Goal: Information Seeking & Learning: Check status

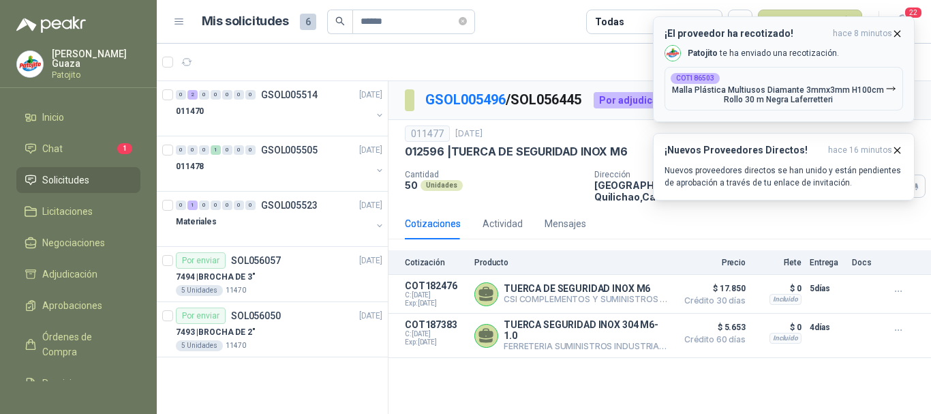
click at [762, 50] on p "[PERSON_NAME] te ha enviado una recotización." at bounding box center [763, 54] width 151 height 12
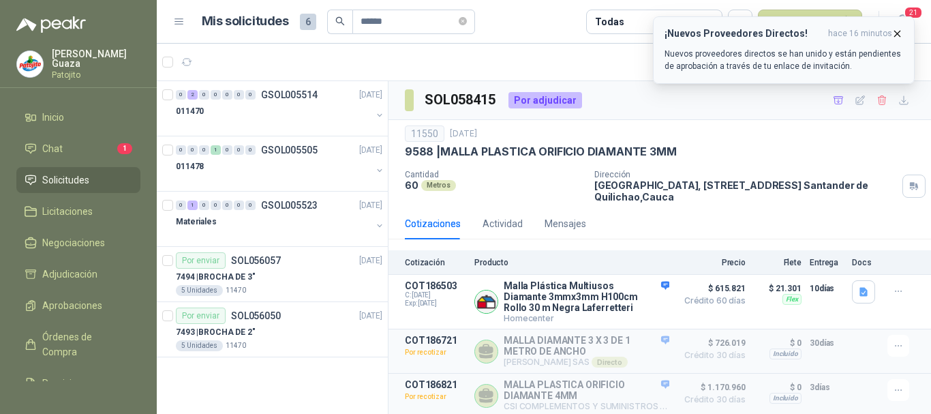
click at [773, 37] on h3 "¡Nuevos Proveedores Directos!" at bounding box center [743, 34] width 158 height 12
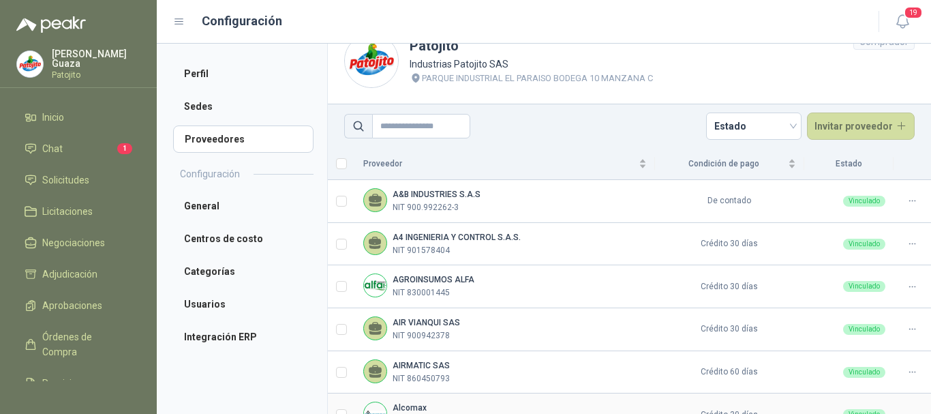
scroll to position [3, 0]
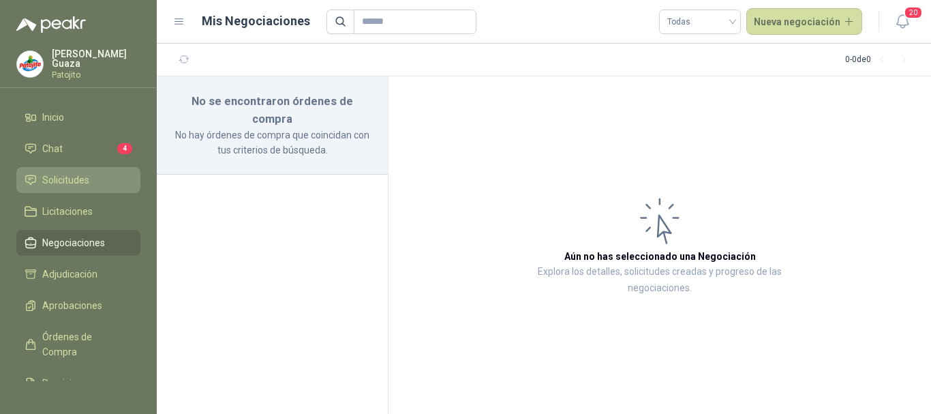
click at [102, 171] on link "Solicitudes" at bounding box center [78, 180] width 124 height 26
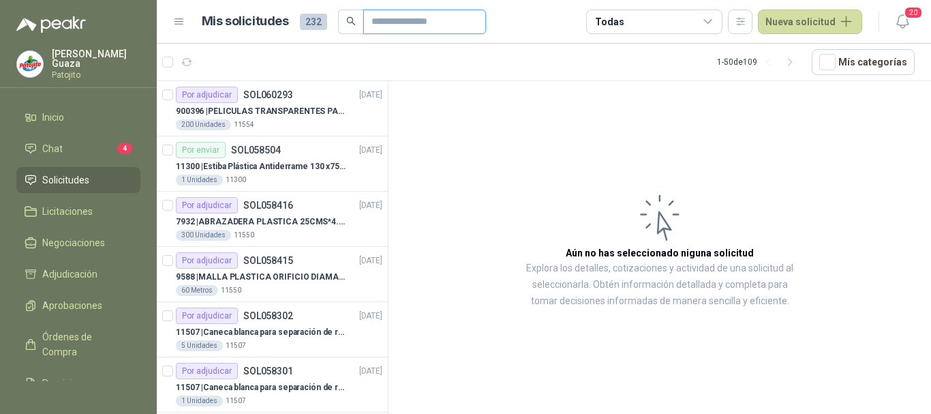
click at [404, 27] on input "text" at bounding box center [418, 21] width 95 height 23
type input "******"
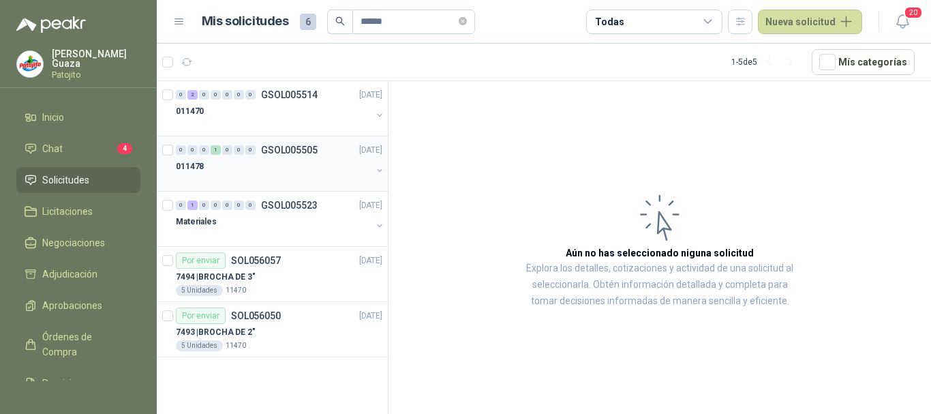
click at [288, 142] on div "0 0 0 1 0 0 0 GSOL005505 17/09/25" at bounding box center [280, 150] width 209 height 16
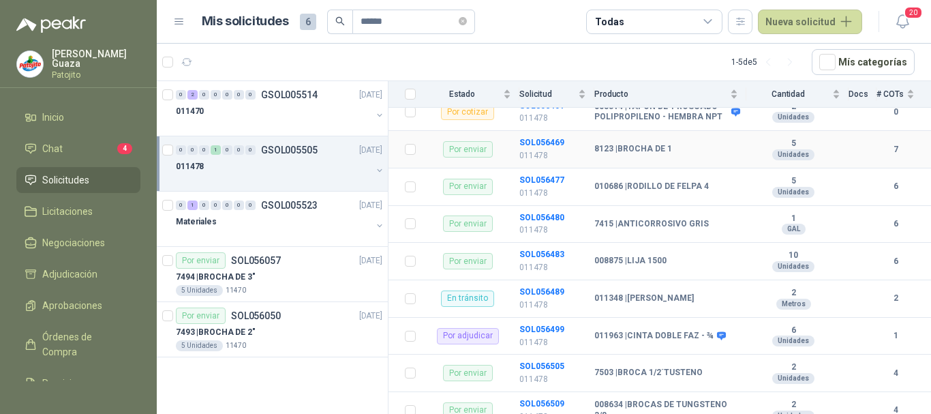
scroll to position [329, 0]
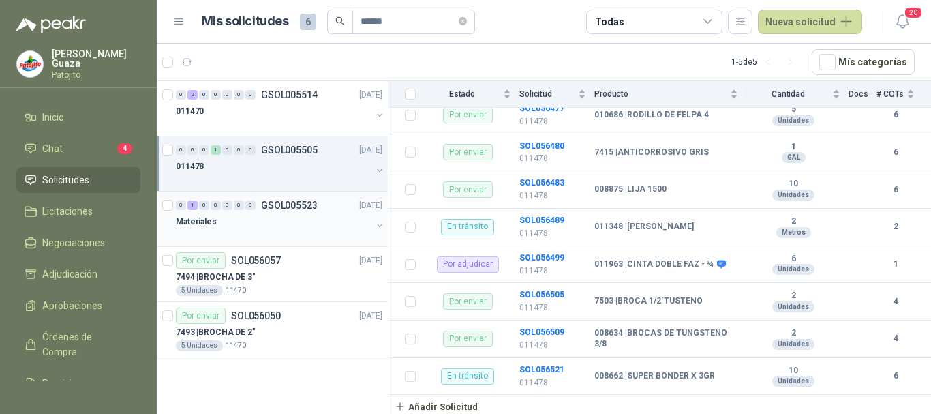
click at [281, 219] on div "Materiales" at bounding box center [274, 221] width 196 height 16
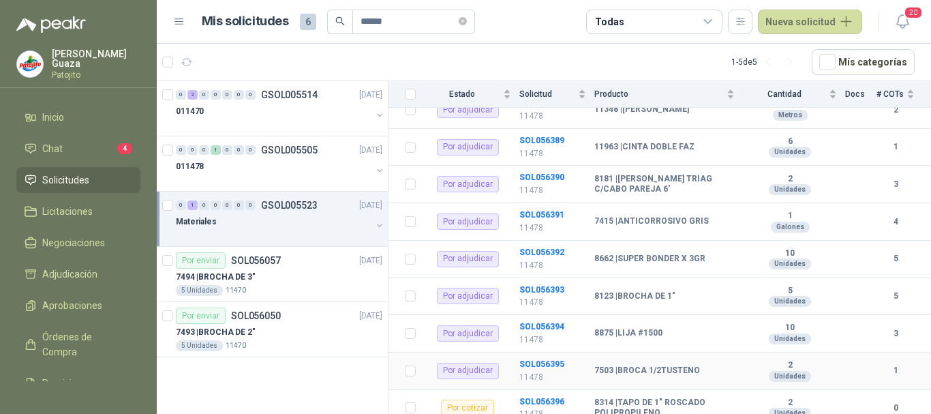
scroll to position [1242, 0]
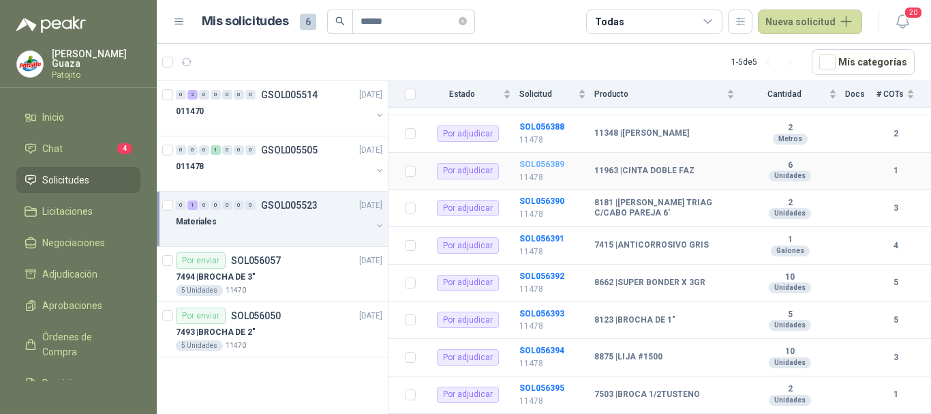
click at [559, 159] on b "SOL056389" at bounding box center [541, 164] width 45 height 10
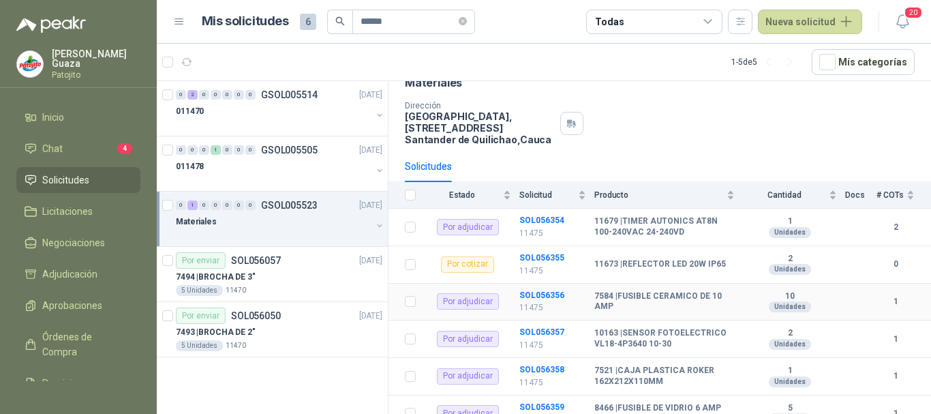
scroll to position [136, 0]
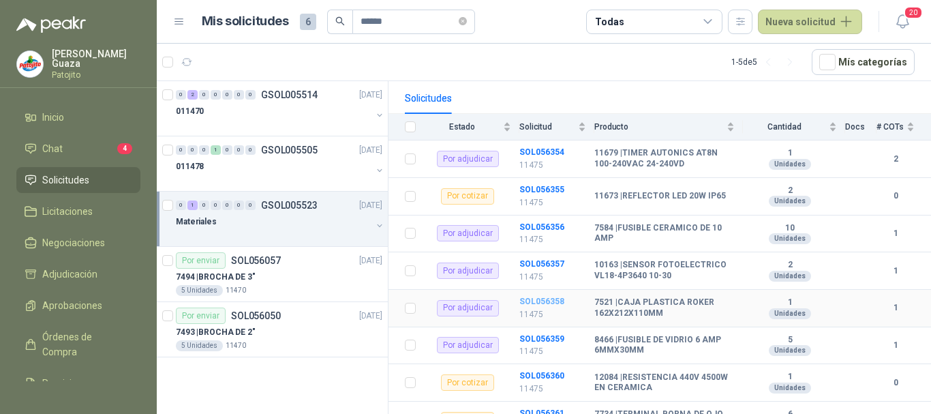
click at [535, 300] on b "SOL056358" at bounding box center [541, 301] width 45 height 10
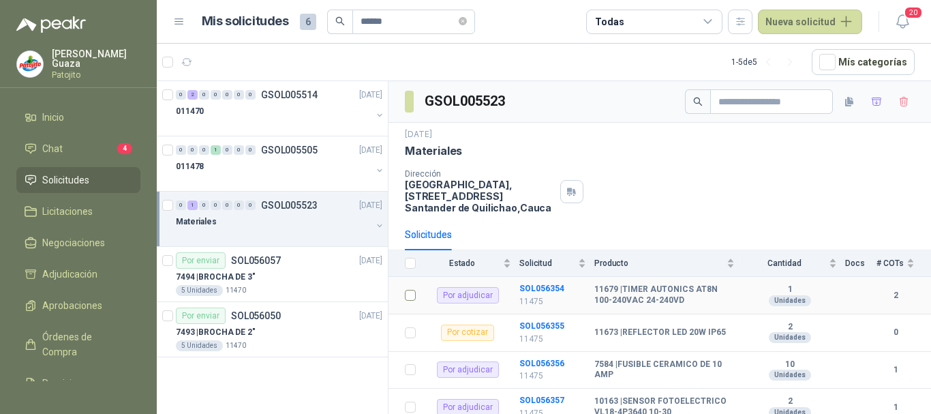
scroll to position [68, 0]
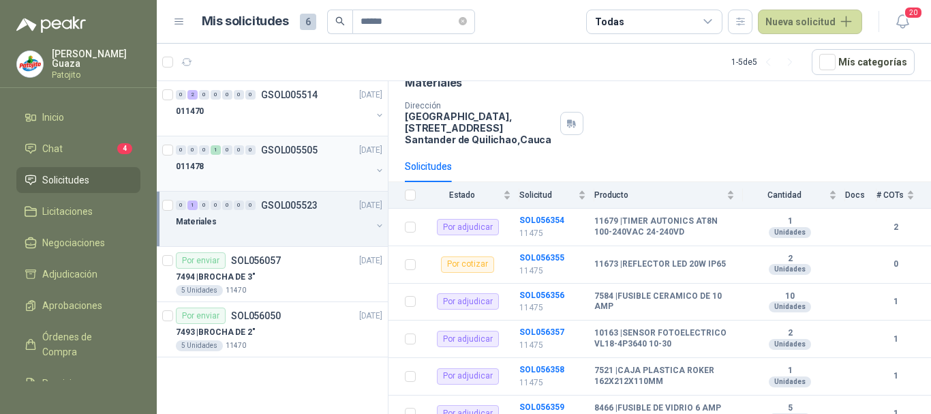
click at [305, 151] on p "GSOL005505" at bounding box center [289, 150] width 57 height 10
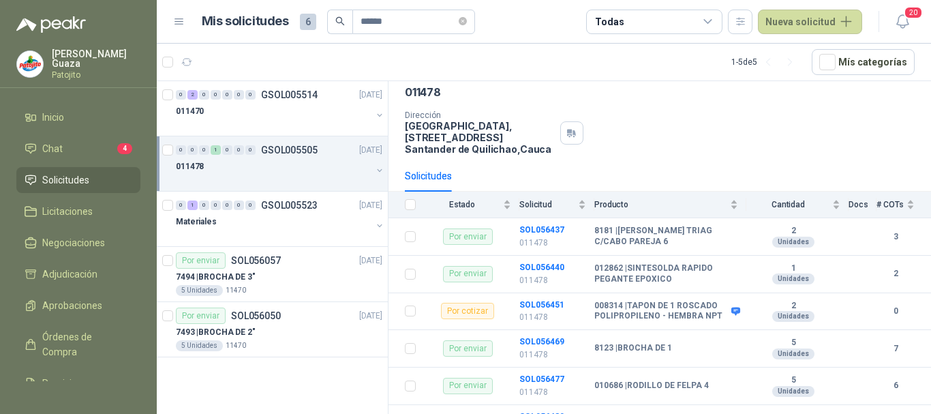
scroll to position [57, 0]
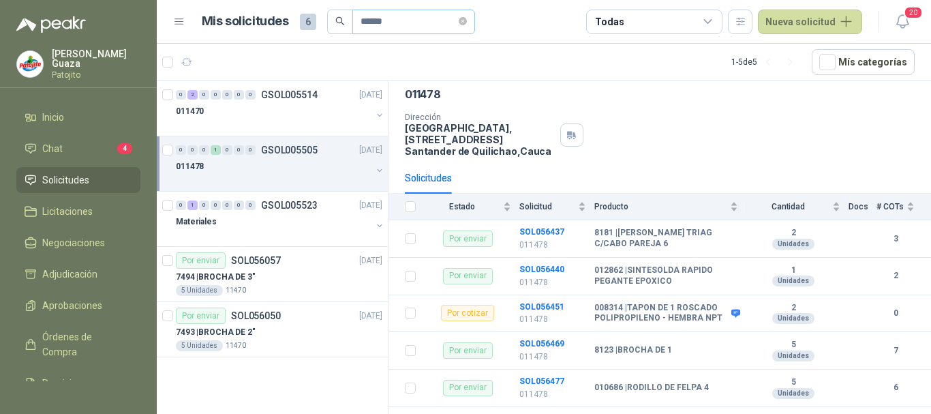
click at [467, 18] on icon "close-circle" at bounding box center [463, 21] width 8 height 8
click at [437, 18] on input "text" at bounding box center [407, 21] width 95 height 23
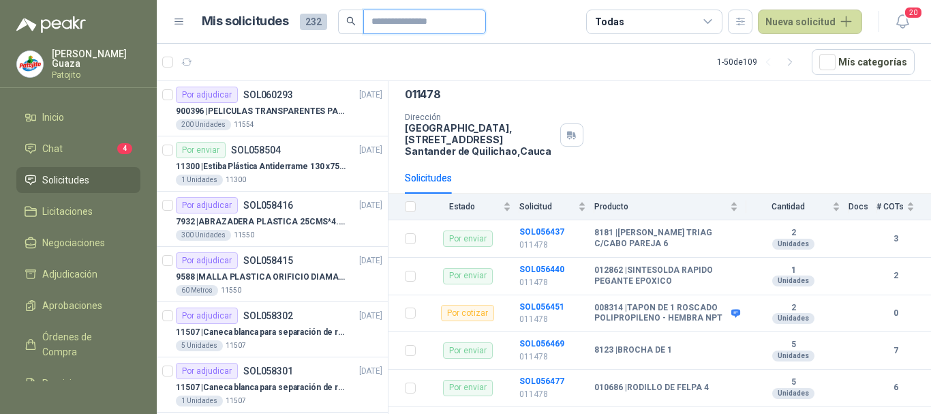
type input "*******"
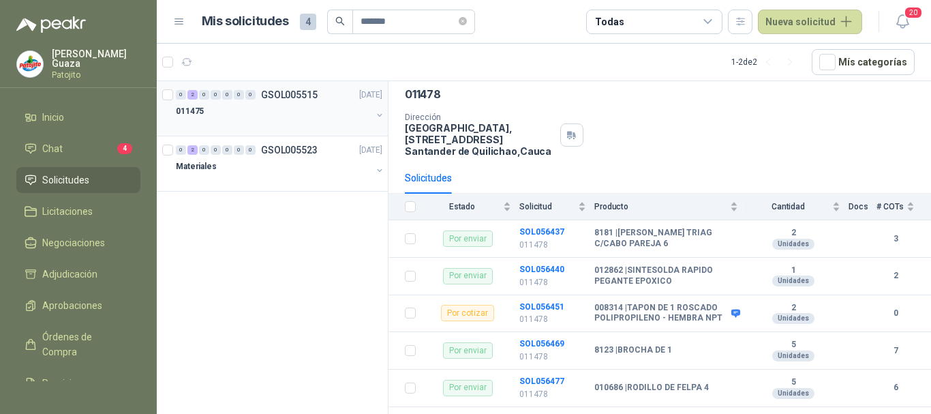
click at [330, 106] on div "011475" at bounding box center [274, 111] width 196 height 16
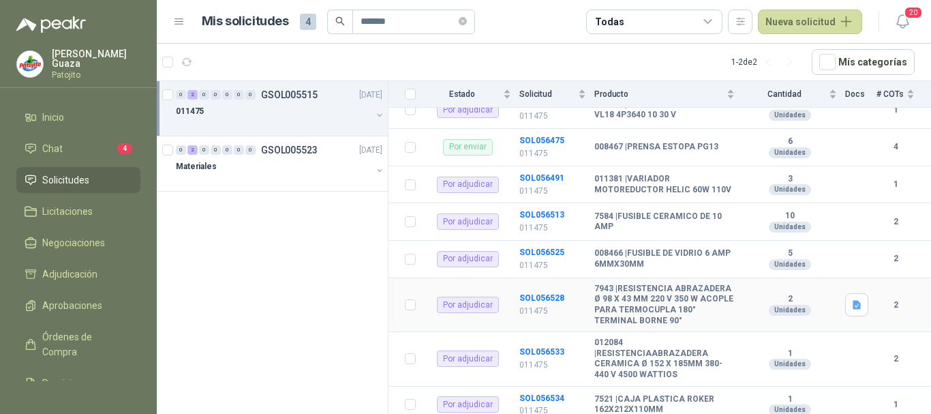
scroll to position [348, 0]
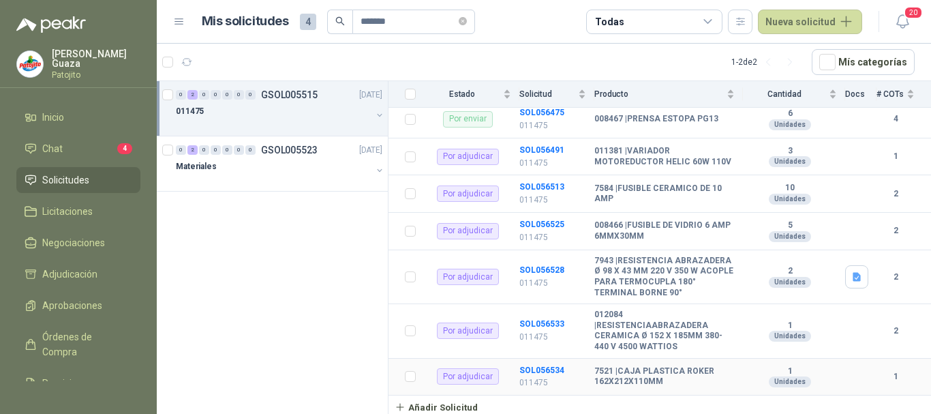
click at [538, 364] on td "SOL056534 011475" at bounding box center [556, 376] width 75 height 37
click at [537, 364] on td "SOL056534 011475" at bounding box center [556, 376] width 75 height 37
click at [534, 365] on b "SOL056534" at bounding box center [541, 370] width 45 height 10
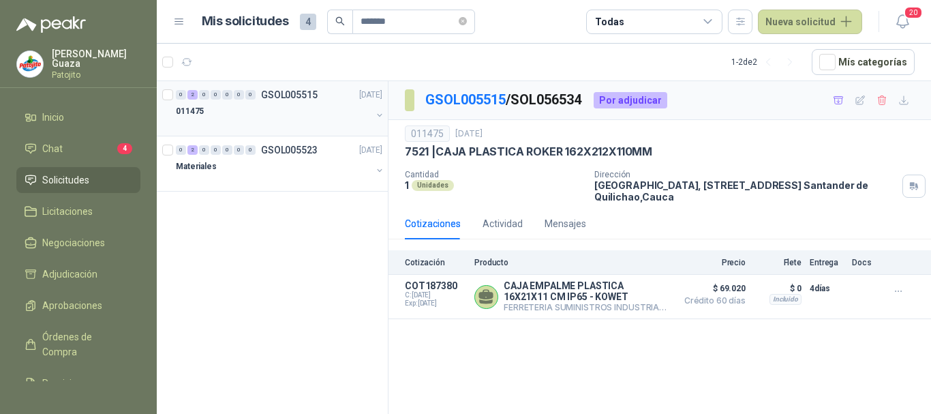
click at [285, 96] on p "GSOL005515" at bounding box center [289, 95] width 57 height 10
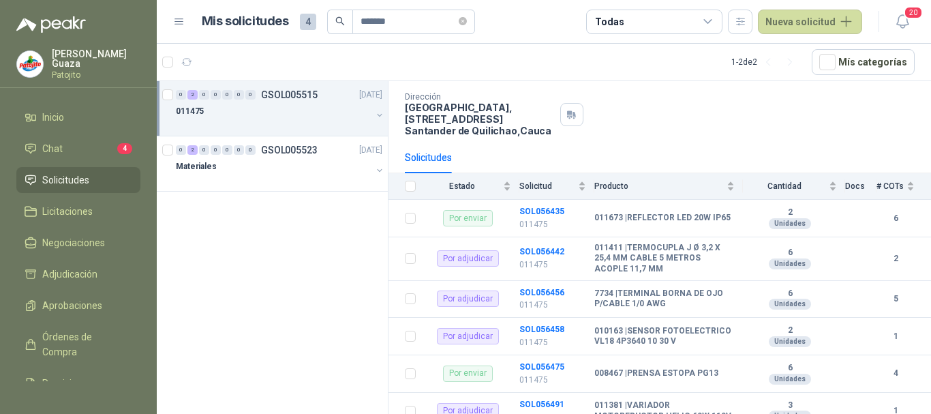
scroll to position [76, 0]
click at [467, 26] on span at bounding box center [463, 21] width 8 height 13
click at [451, 24] on input "text" at bounding box center [407, 21] width 95 height 23
type input "****"
click at [285, 91] on p "GSOL005496" at bounding box center [289, 95] width 57 height 10
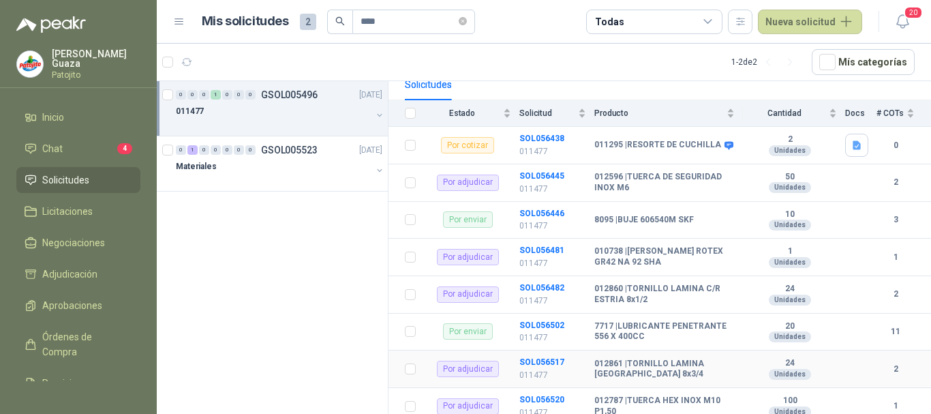
scroll to position [180, 0]
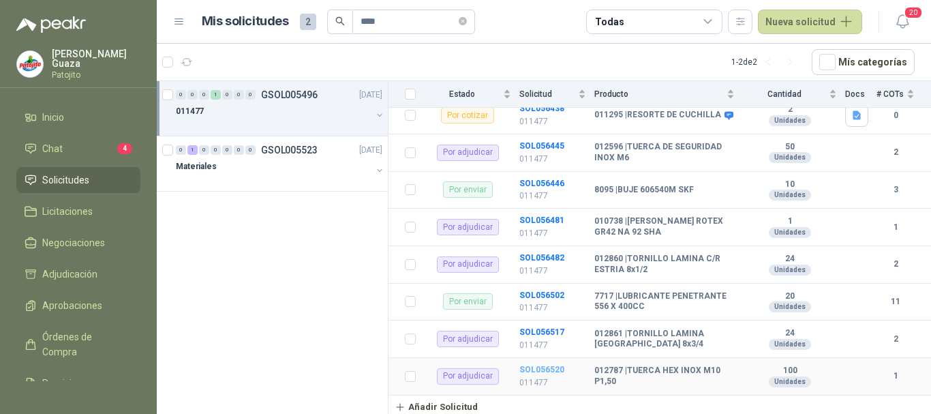
click at [531, 371] on b "SOL056520" at bounding box center [541, 370] width 45 height 10
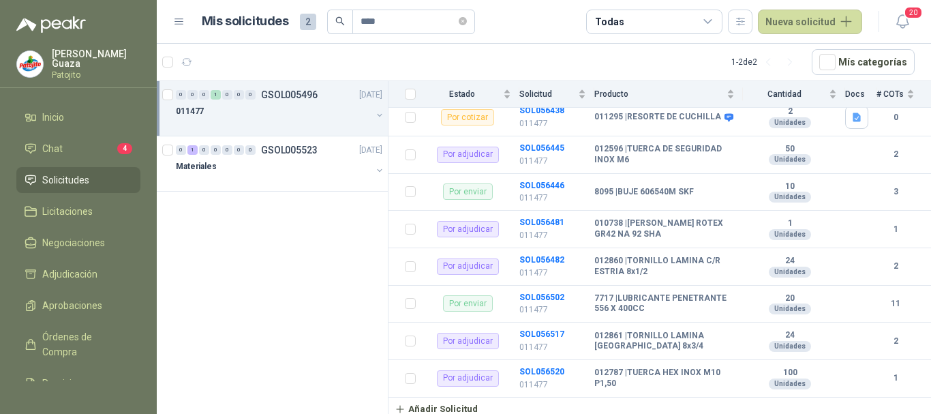
scroll to position [180, 0]
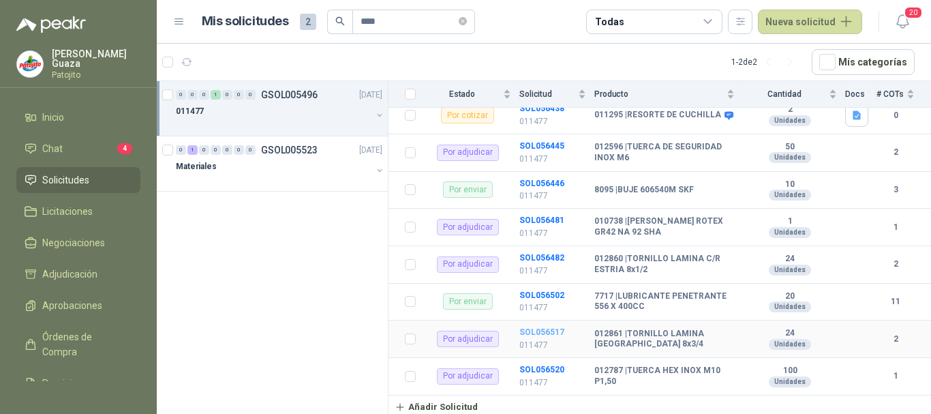
click at [540, 330] on b "SOL056517" at bounding box center [541, 332] width 45 height 10
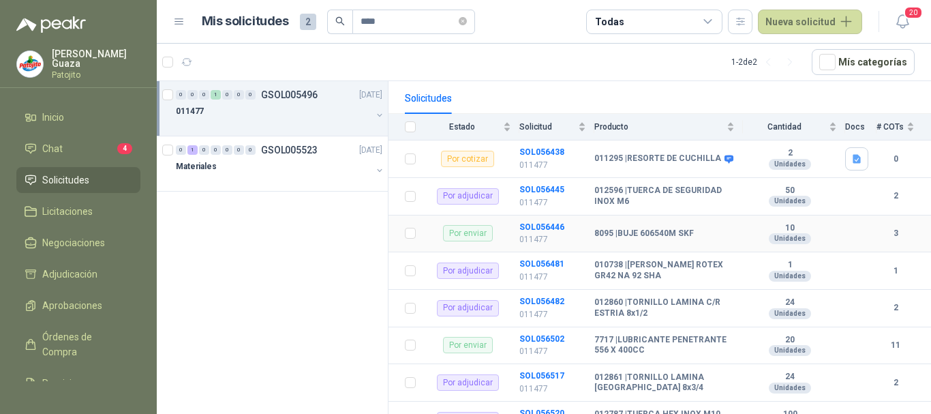
scroll to position [180, 0]
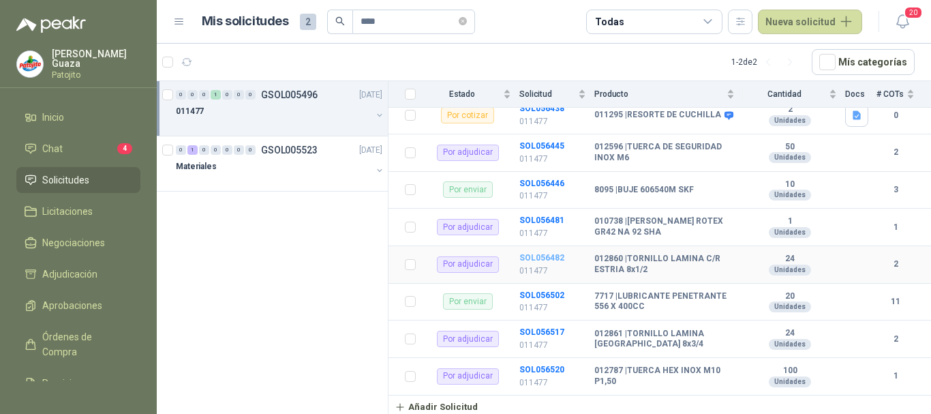
click at [537, 260] on b "SOL056482" at bounding box center [541, 258] width 45 height 10
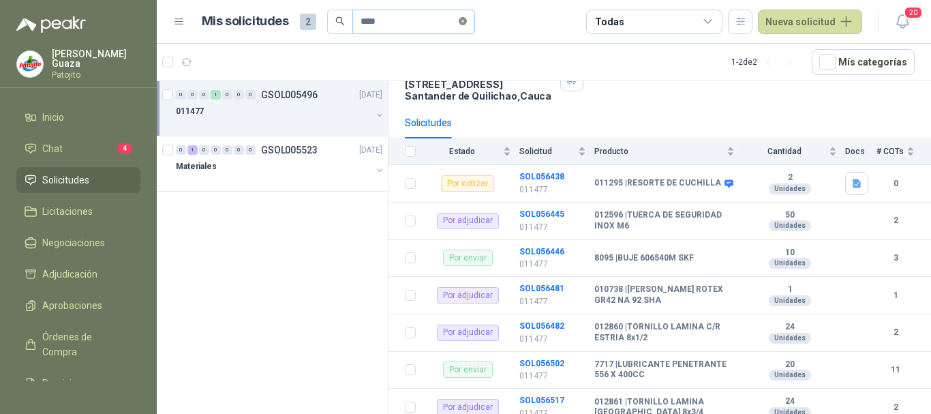
click at [467, 20] on icon "close-circle" at bounding box center [463, 21] width 8 height 8
click at [441, 20] on input "text" at bounding box center [407, 21] width 95 height 23
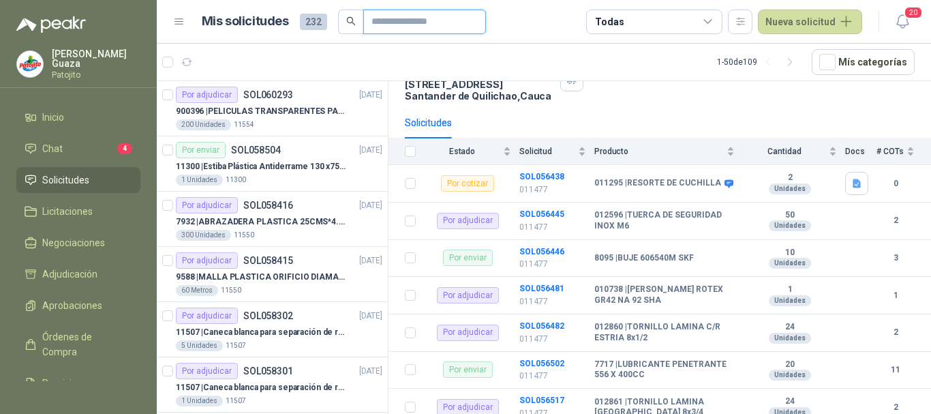
type input "*******"
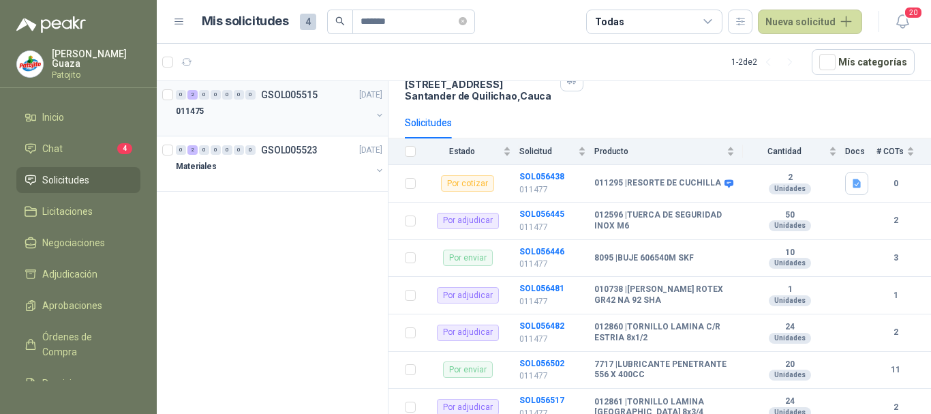
click at [278, 102] on div "0 2 0 0 0 0 0 GSOL005515 17/09/25" at bounding box center [280, 95] width 209 height 16
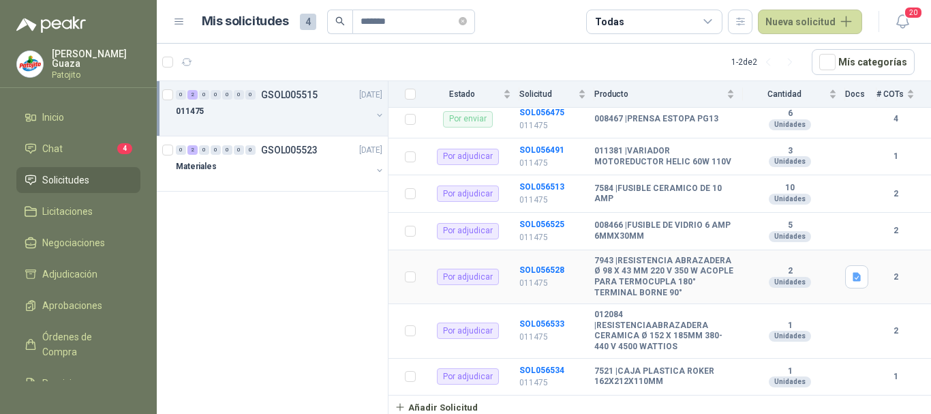
scroll to position [280, 0]
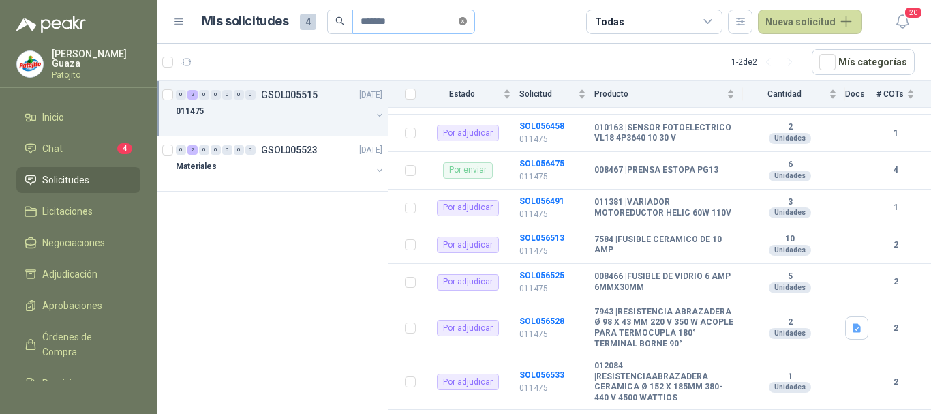
click at [467, 26] on span at bounding box center [463, 21] width 8 height 13
click at [415, 29] on input "text" at bounding box center [407, 21] width 95 height 23
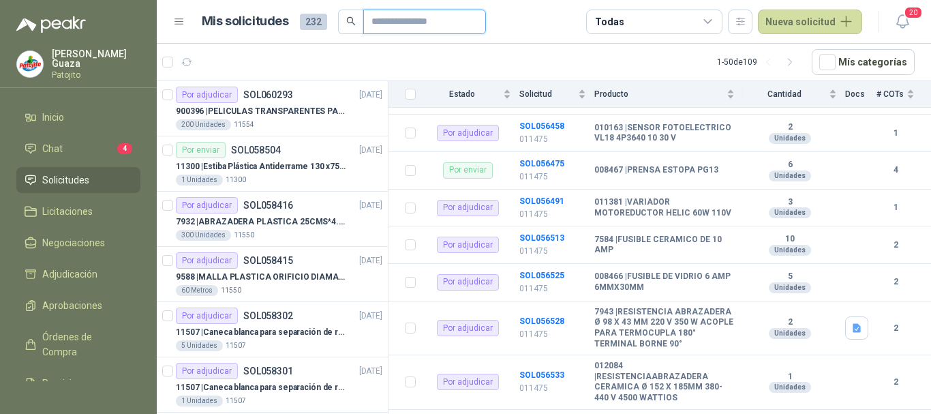
type input "****"
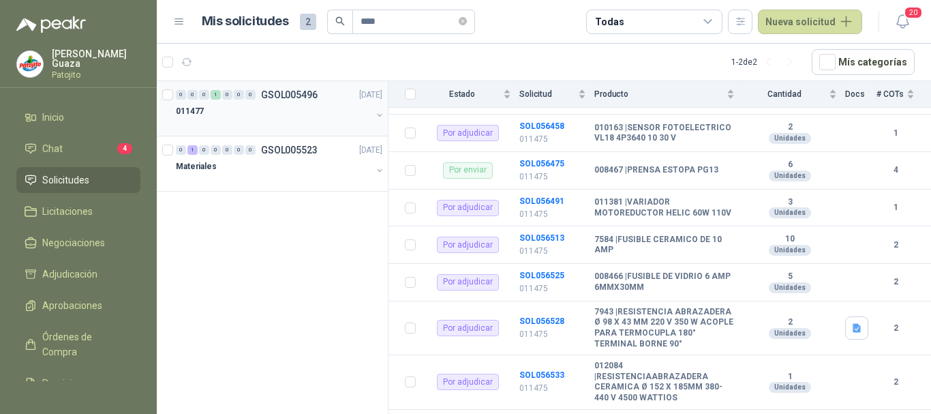
click at [292, 105] on div "011477" at bounding box center [274, 111] width 196 height 16
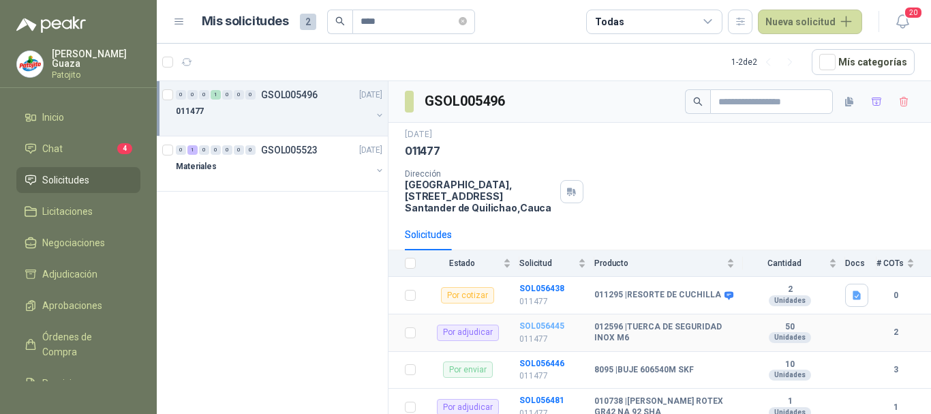
click at [547, 326] on b "SOL056445" at bounding box center [541, 326] width 45 height 10
